Goal: Task Accomplishment & Management: Complete application form

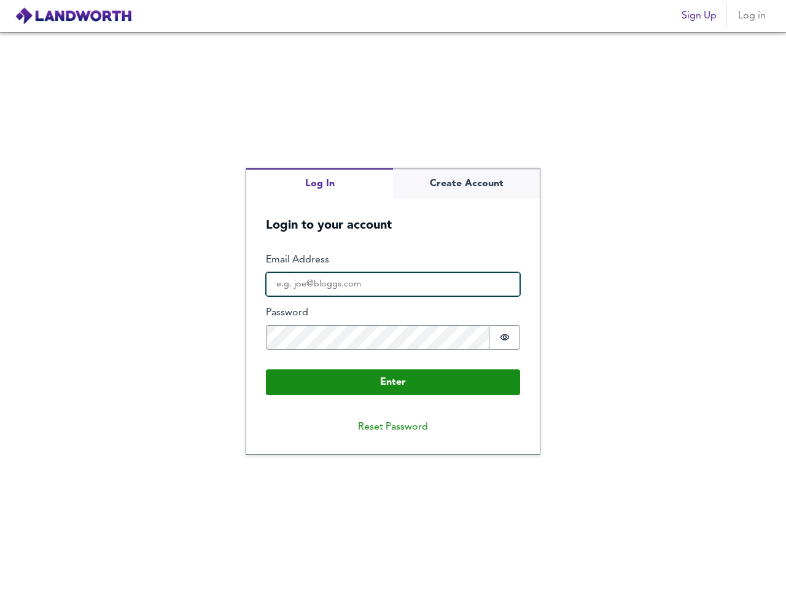
click at [393, 295] on input "Email Address" at bounding box center [393, 284] width 254 height 25
click at [73, 16] on img at bounding box center [73, 16] width 117 height 18
click at [699, 16] on span "Sign Up" at bounding box center [699, 15] width 35 height 17
click at [752, 16] on span "Log in" at bounding box center [751, 15] width 29 height 17
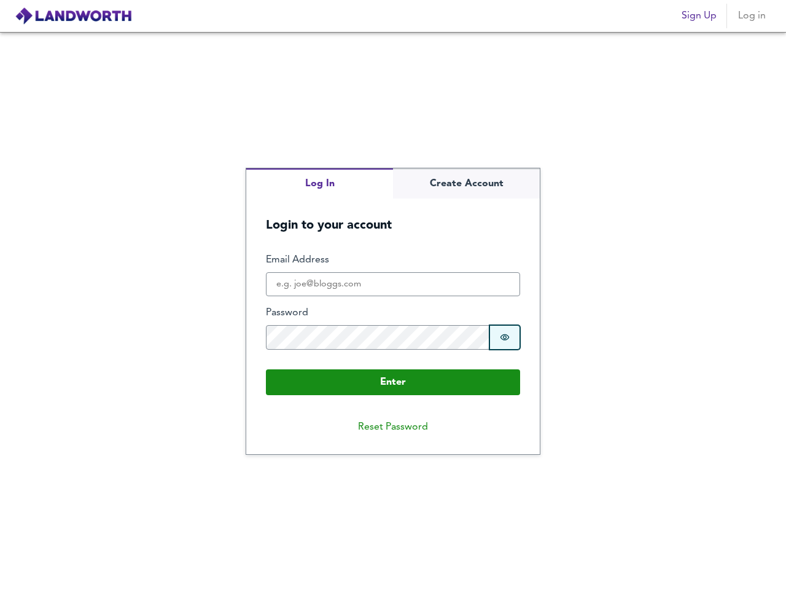
click at [505, 337] on icon "Show password" at bounding box center [505, 337] width 10 height 10
click at [393, 427] on button "Reset Password" at bounding box center [393, 427] width 90 height 25
